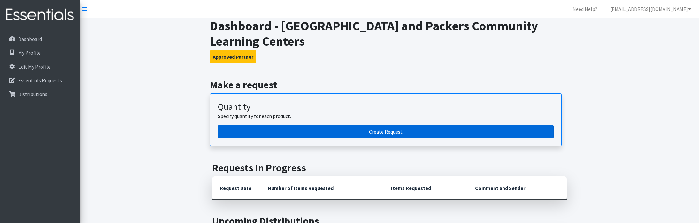
click at [374, 132] on link "Create Request" at bounding box center [386, 131] width 336 height 13
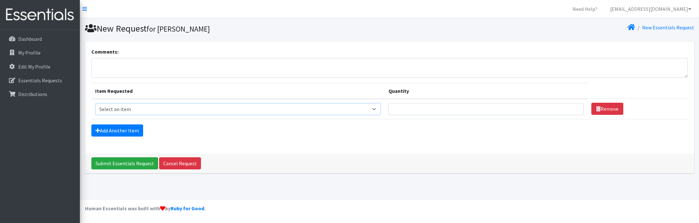
select select "14401"
click at [576, 108] on input "1" at bounding box center [486, 109] width 195 height 12
type input "2"
click at [576, 108] on input "2" at bounding box center [486, 109] width 195 height 12
select select "14401"
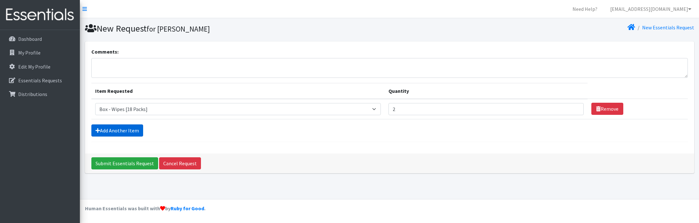
click at [133, 132] on link "Add Another Item" at bounding box center [117, 131] width 52 height 12
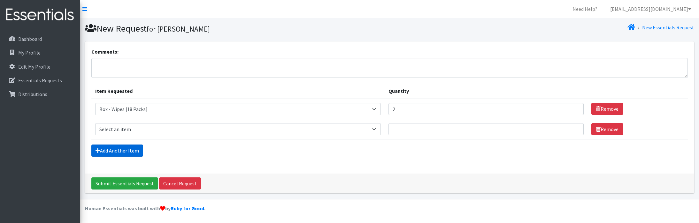
click at [125, 151] on link "Add Another Item" at bounding box center [117, 151] width 52 height 12
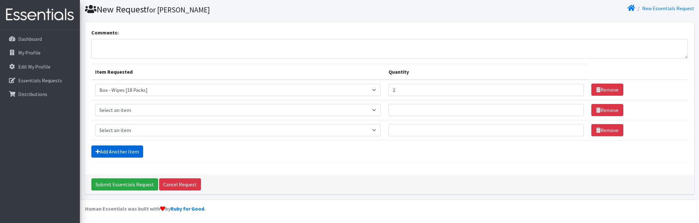
click at [128, 151] on link "Add Another Item" at bounding box center [117, 152] width 52 height 12
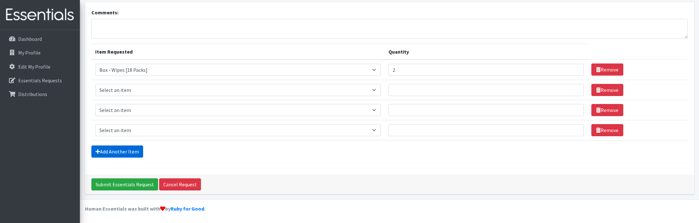
click at [129, 154] on link "Add Another Item" at bounding box center [117, 152] width 52 height 12
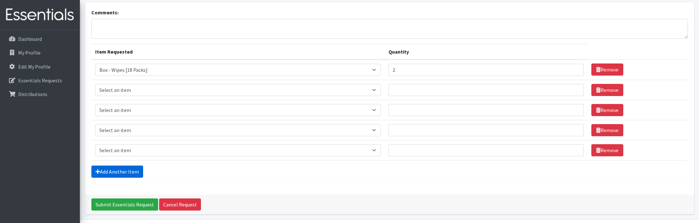
scroll to position [59, 0]
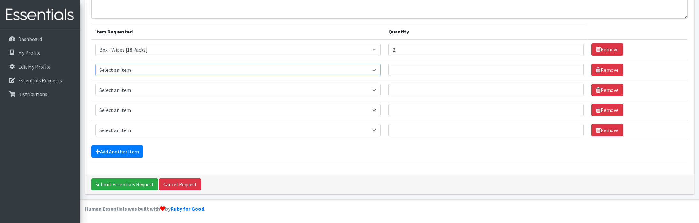
select select "9803"
click at [575, 69] on input "1" at bounding box center [486, 70] width 195 height 12
type input "2"
click at [575, 69] on input "2" at bounding box center [486, 70] width 195 height 12
select select "9799"
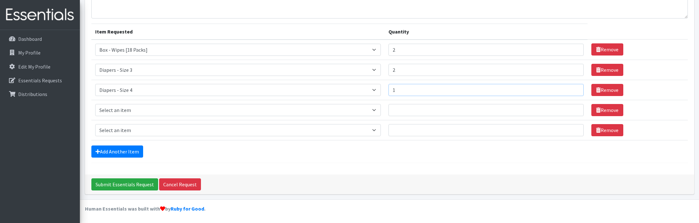
click at [575, 89] on input "1" at bounding box center [486, 90] width 195 height 12
type input "2"
click at [575, 89] on input "2" at bounding box center [486, 90] width 195 height 12
select select "14394"
click at [575, 110] on input "1" at bounding box center [486, 110] width 195 height 12
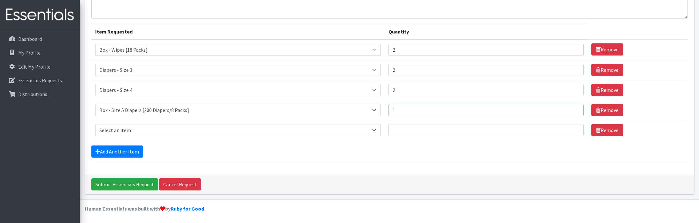
type input "2"
click at [575, 110] on input "2" at bounding box center [486, 110] width 195 height 12
select select "14395"
click at [575, 128] on input "1" at bounding box center [486, 130] width 195 height 12
type input "2"
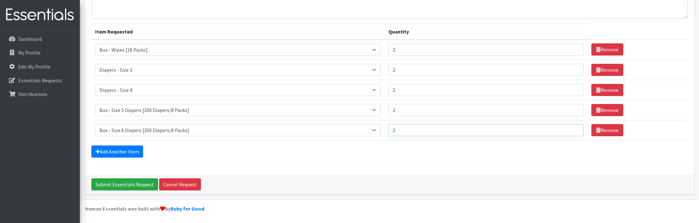
click at [575, 128] on input "2" at bounding box center [486, 130] width 195 height 12
click at [113, 152] on link "Add Another Item" at bounding box center [117, 152] width 52 height 12
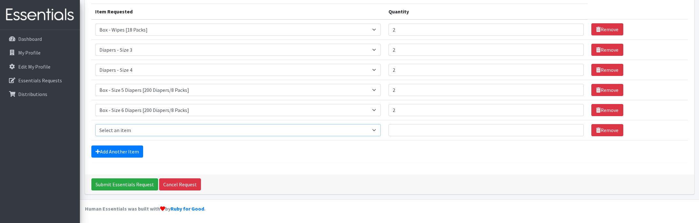
select select "14396"
click at [575, 129] on input "1" at bounding box center [486, 130] width 195 height 12
type input "2"
click at [575, 129] on input "2" at bounding box center [486, 130] width 195 height 12
click at [123, 150] on link "Add Another Item" at bounding box center [117, 152] width 52 height 12
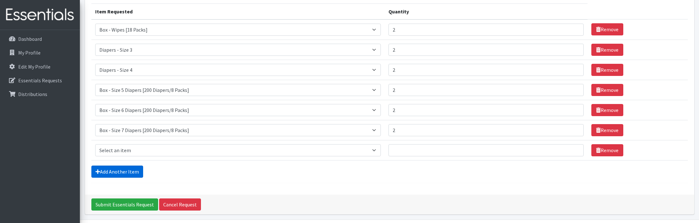
scroll to position [100, 0]
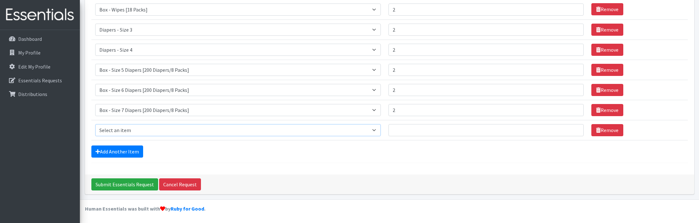
select select "14400"
click at [576, 129] on input "1" at bounding box center [486, 130] width 195 height 12
type input "2"
click at [576, 129] on input "2" at bounding box center [486, 130] width 195 height 12
click at [136, 184] on input "Submit Essentials Request" at bounding box center [124, 185] width 67 height 12
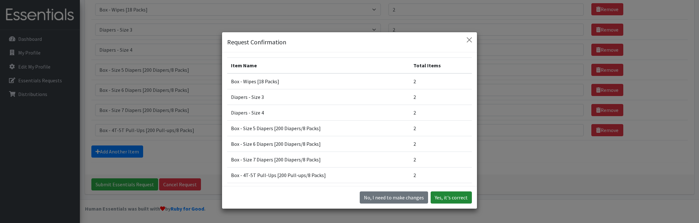
click at [453, 199] on button "Yes, it's correct" at bounding box center [451, 198] width 41 height 12
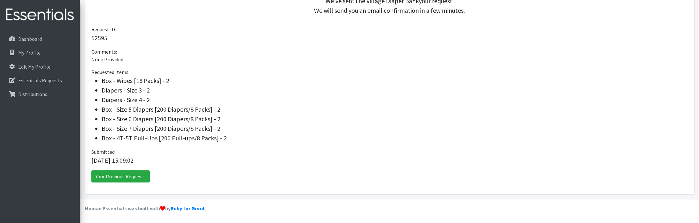
scroll to position [169, 0]
click at [136, 180] on link "Your Previous Requests" at bounding box center [120, 177] width 58 height 12
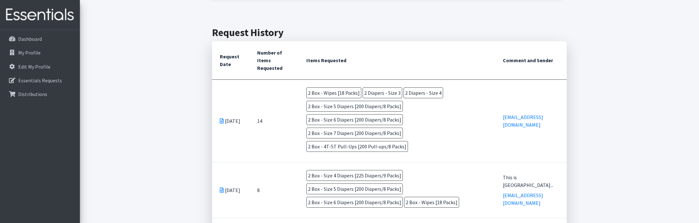
scroll to position [129, 0]
